Goal: Task Accomplishment & Management: Manage account settings

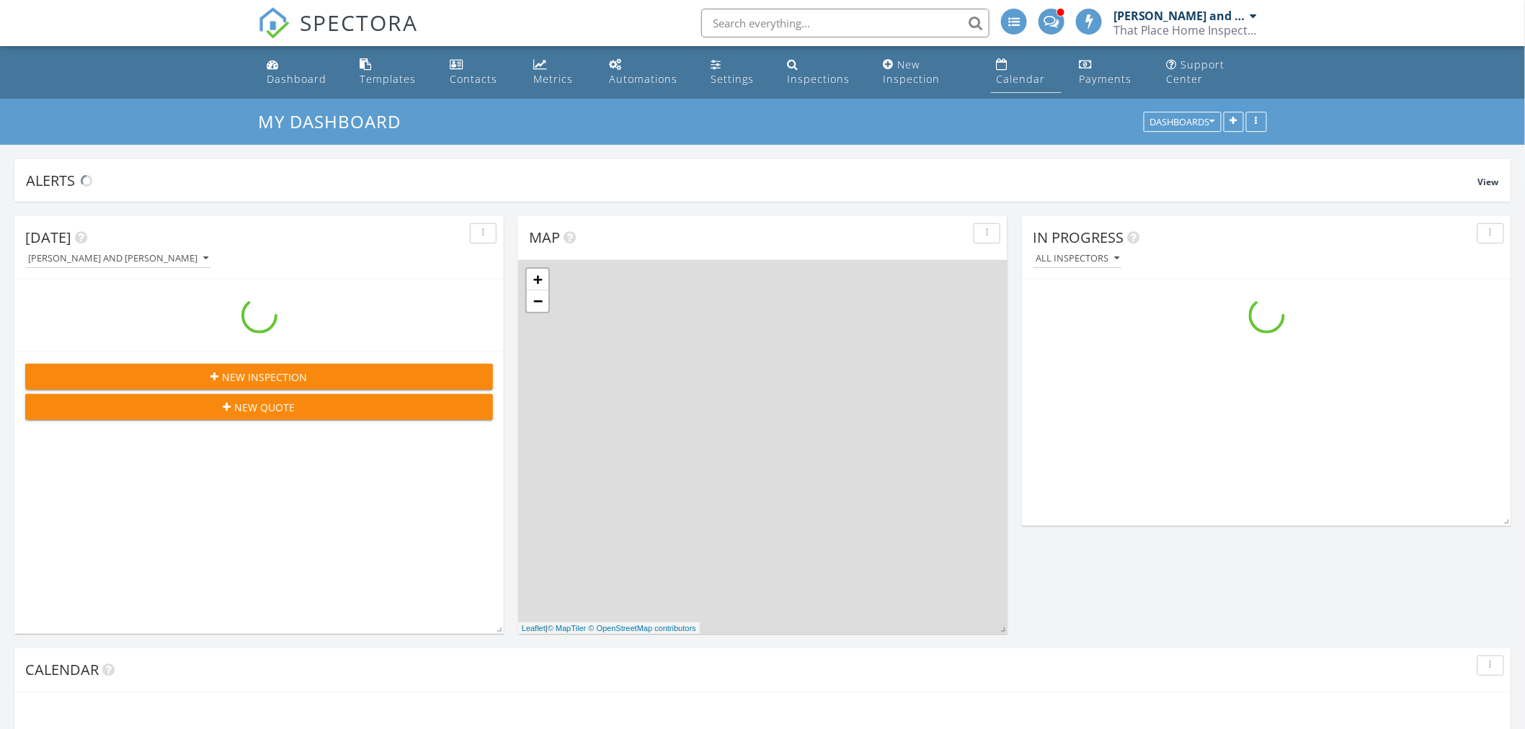
scroll to position [1337, 1550]
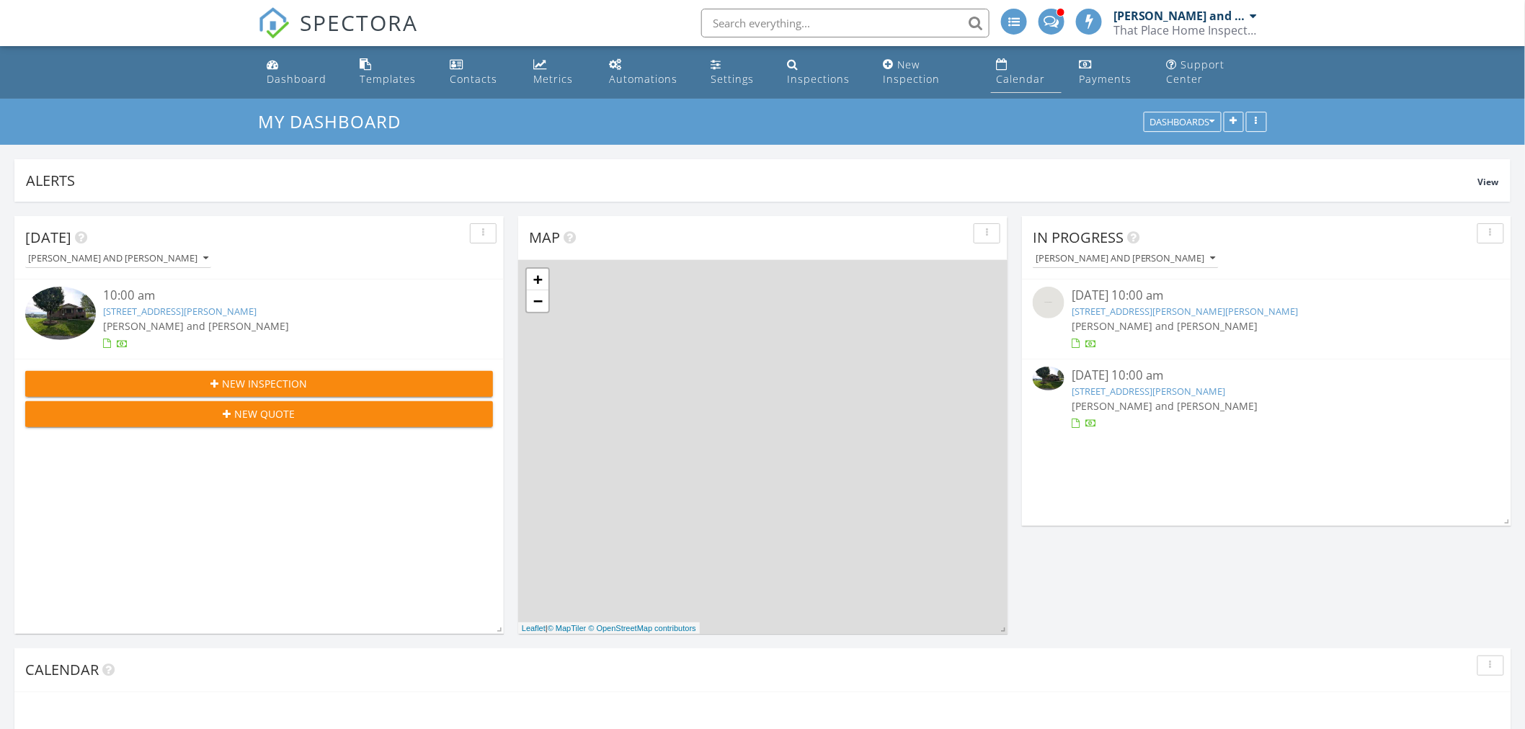
click at [1019, 69] on link "Calendar" at bounding box center [1026, 72] width 71 height 41
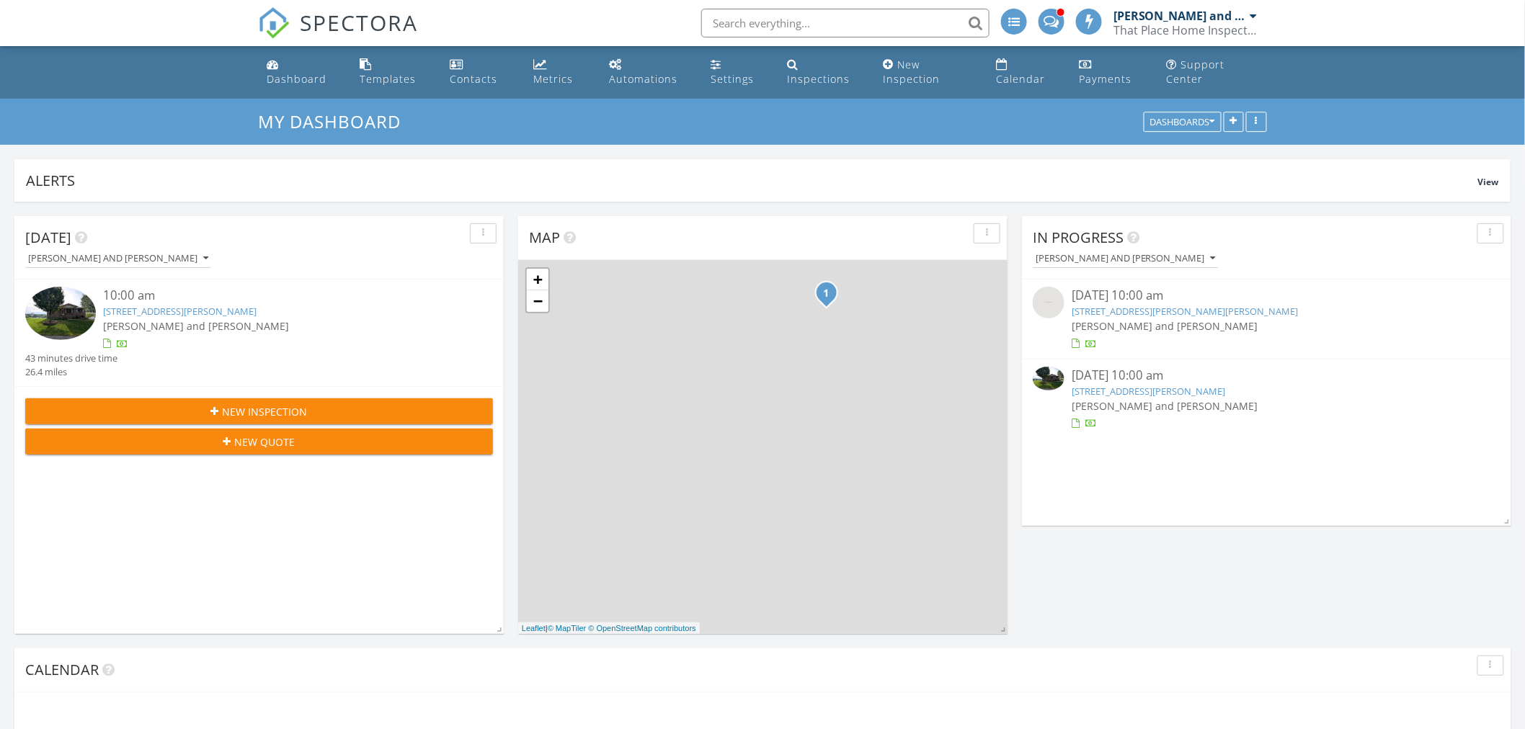
scroll to position [8, 8]
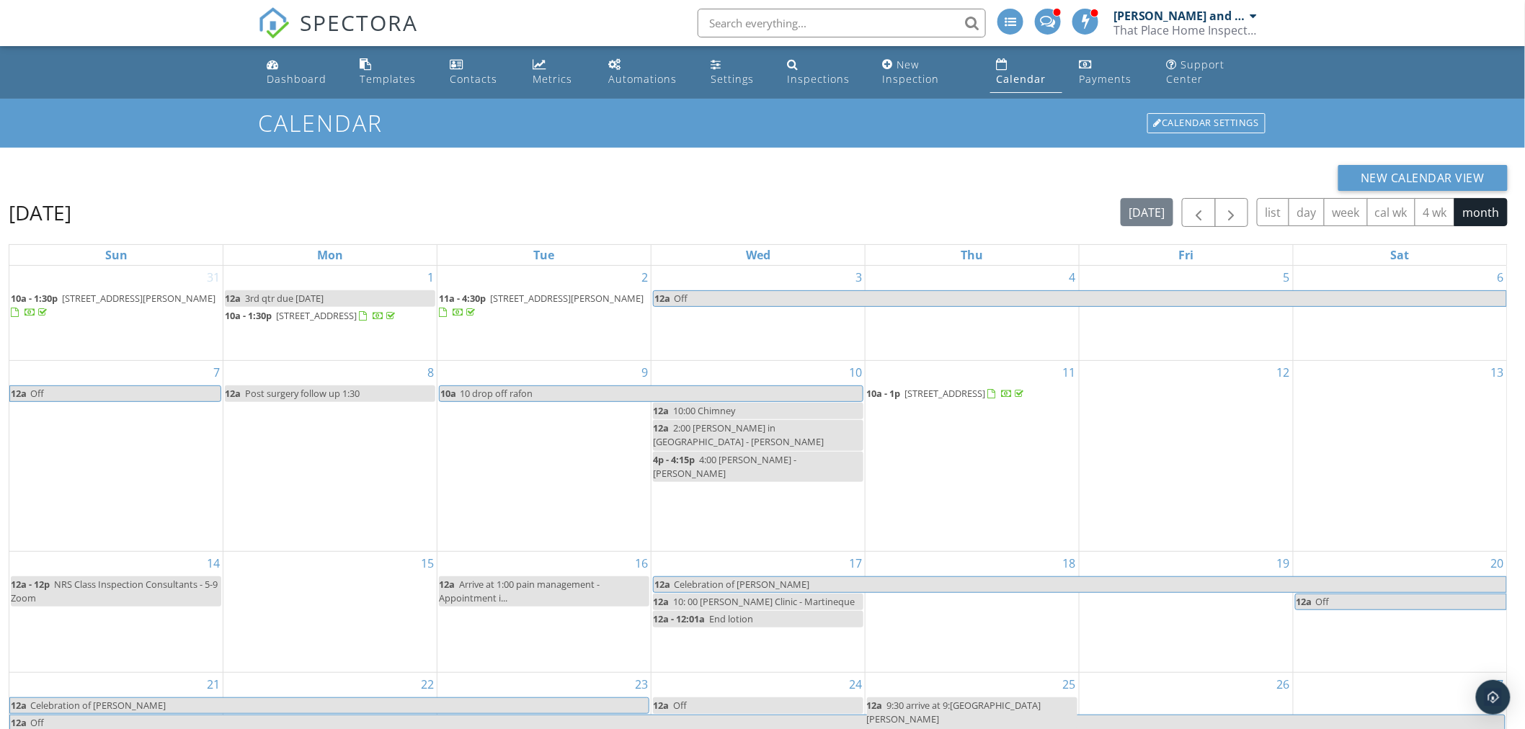
click at [355, 316] on span "2318 Plateau Dr, Christiansburg 24073" at bounding box center [316, 315] width 81 height 13
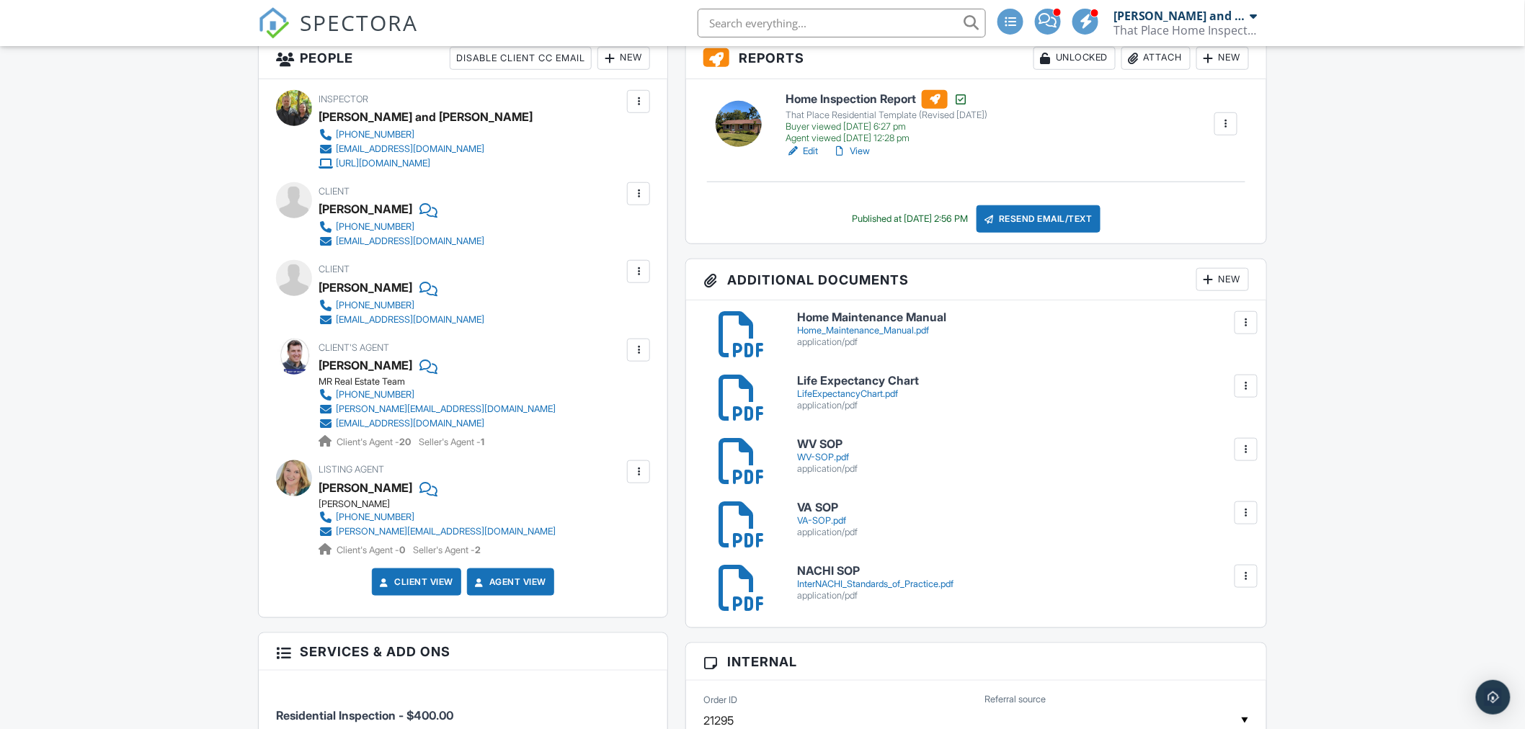
scroll to position [160, 0]
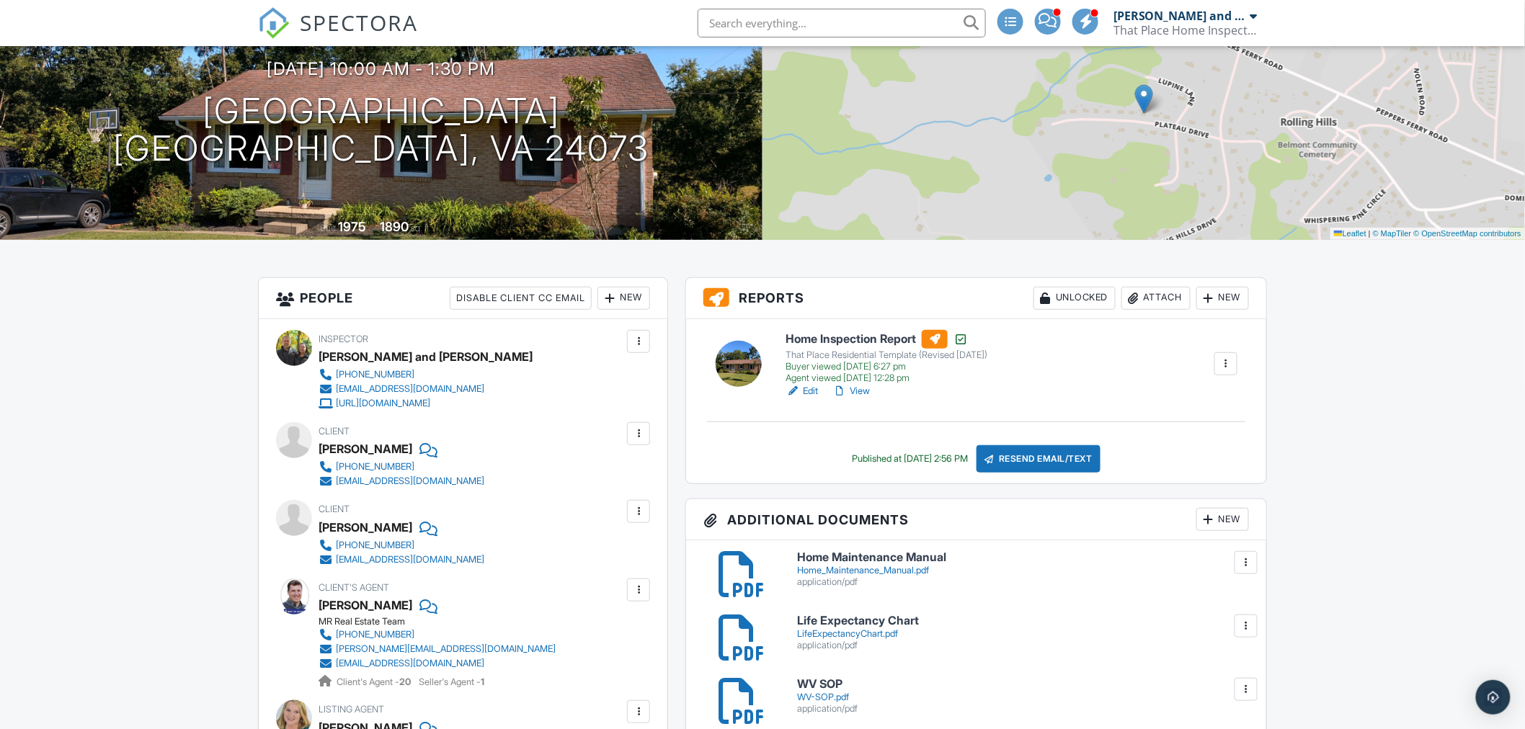
click at [855, 391] on link "View" at bounding box center [850, 391] width 37 height 14
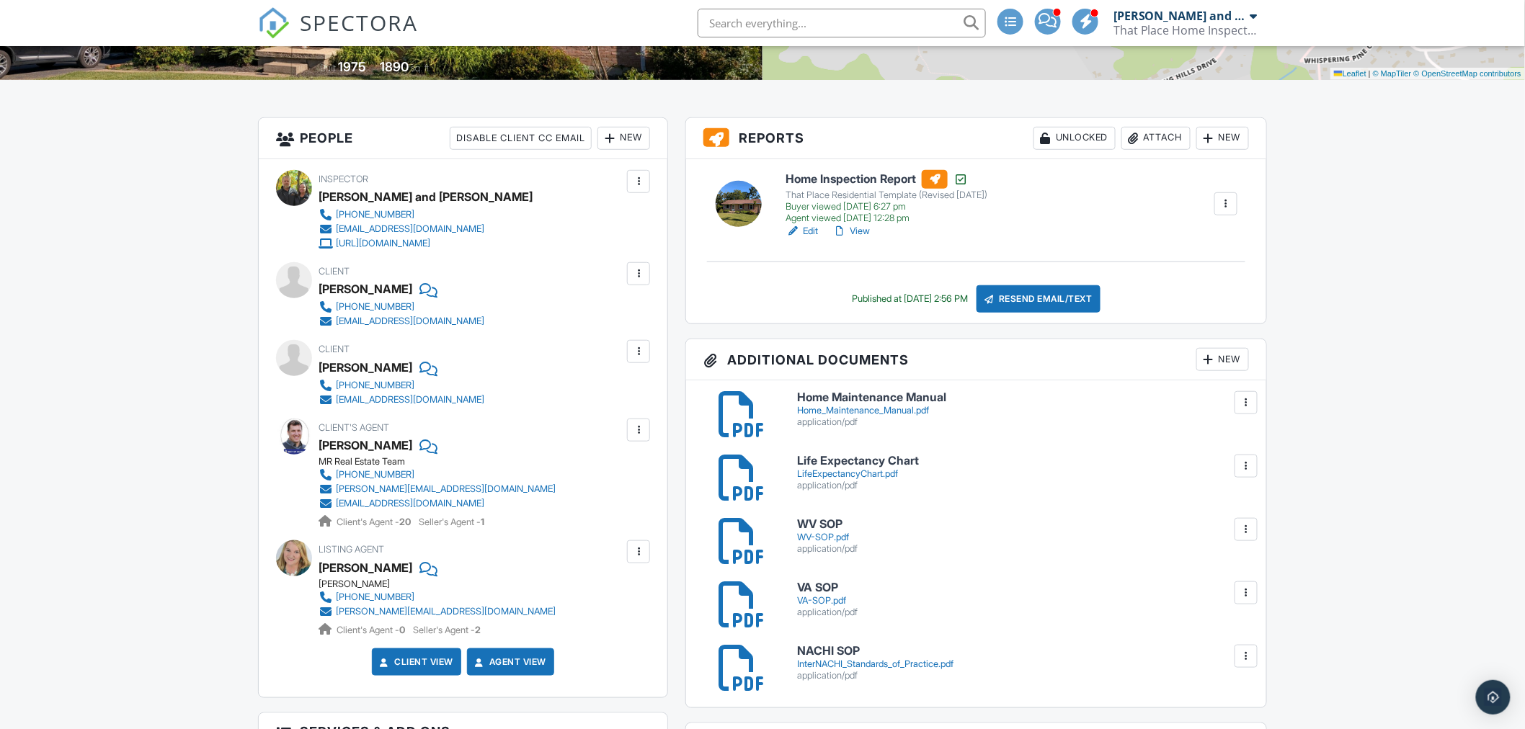
click at [859, 228] on link "View" at bounding box center [850, 231] width 37 height 14
